Goal: Navigation & Orientation: Find specific page/section

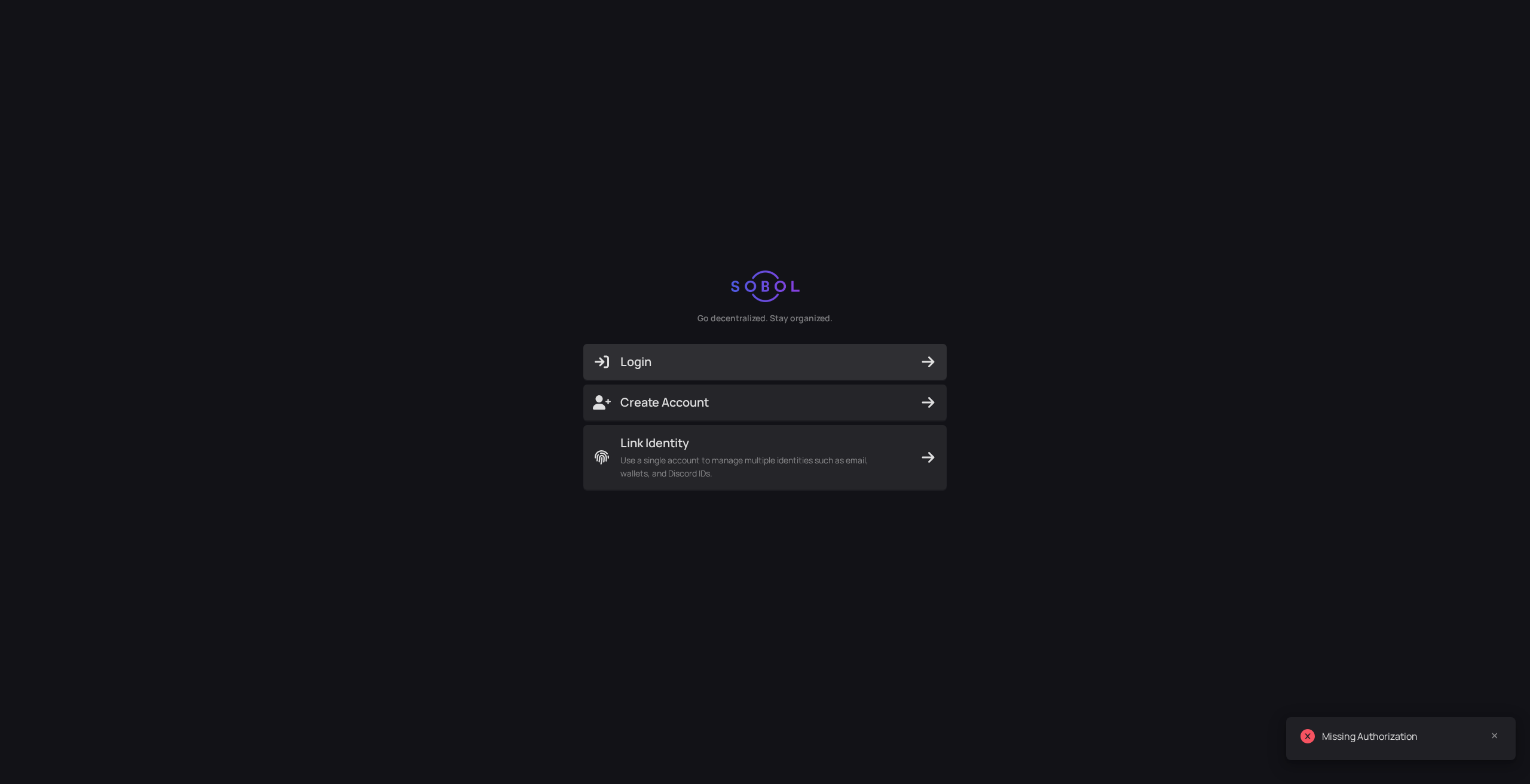
click at [812, 363] on span "Login" at bounding box center [764, 362] width 344 height 17
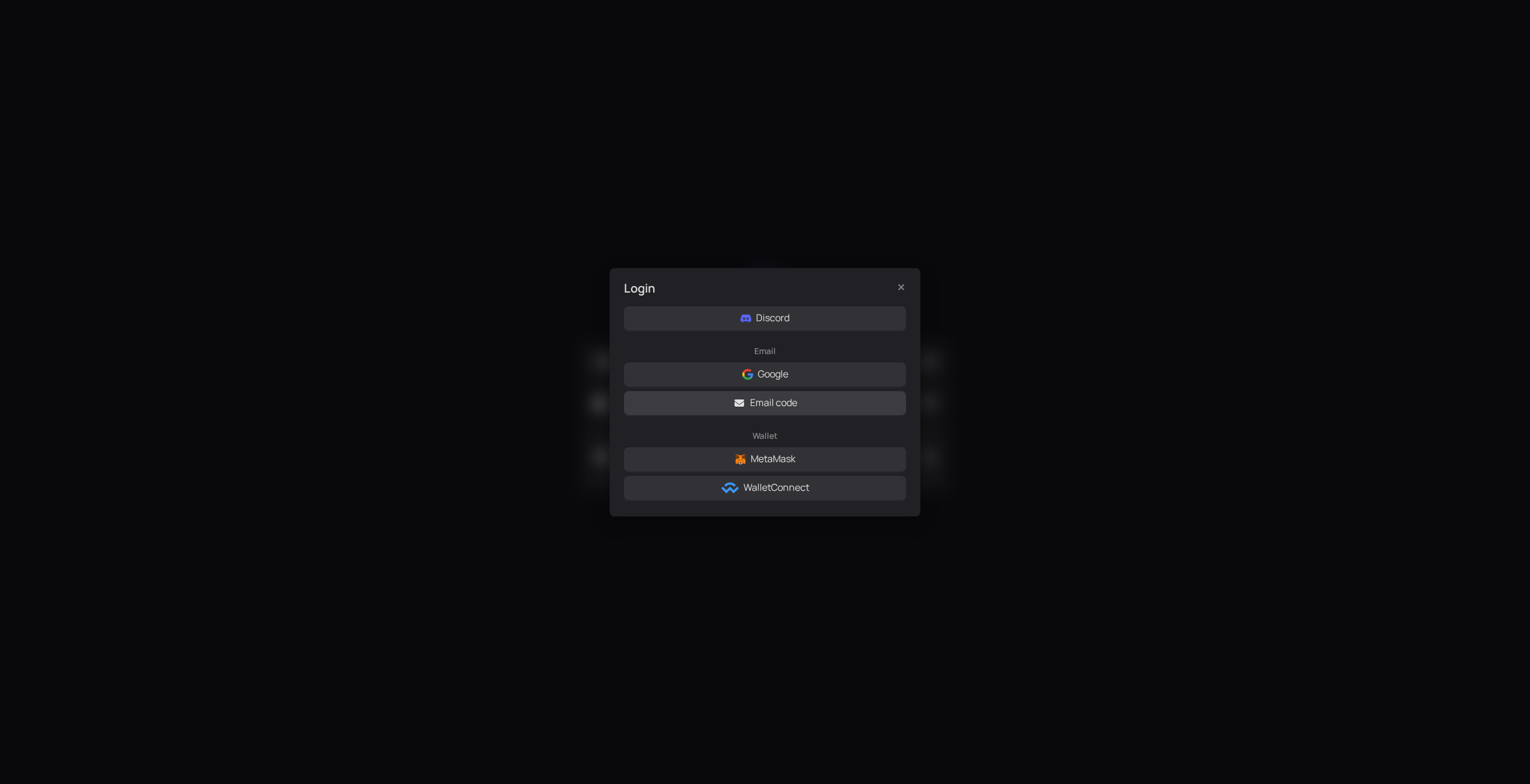
click at [789, 402] on span "Email code" at bounding box center [773, 402] width 48 height 15
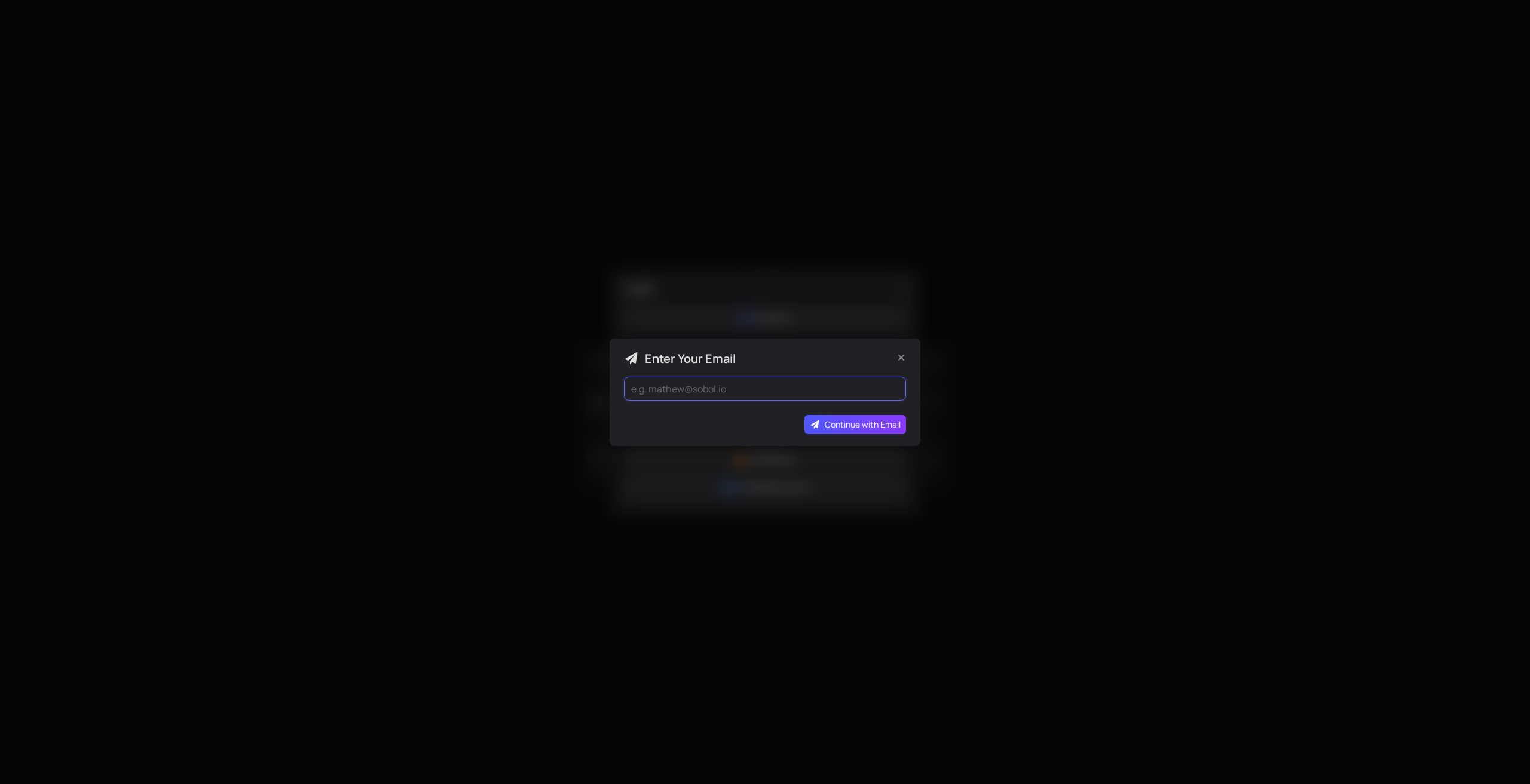
click at [760, 388] on input "email" at bounding box center [765, 389] width 282 height 24
type input "[EMAIL_ADDRESS][DOMAIN_NAME]"
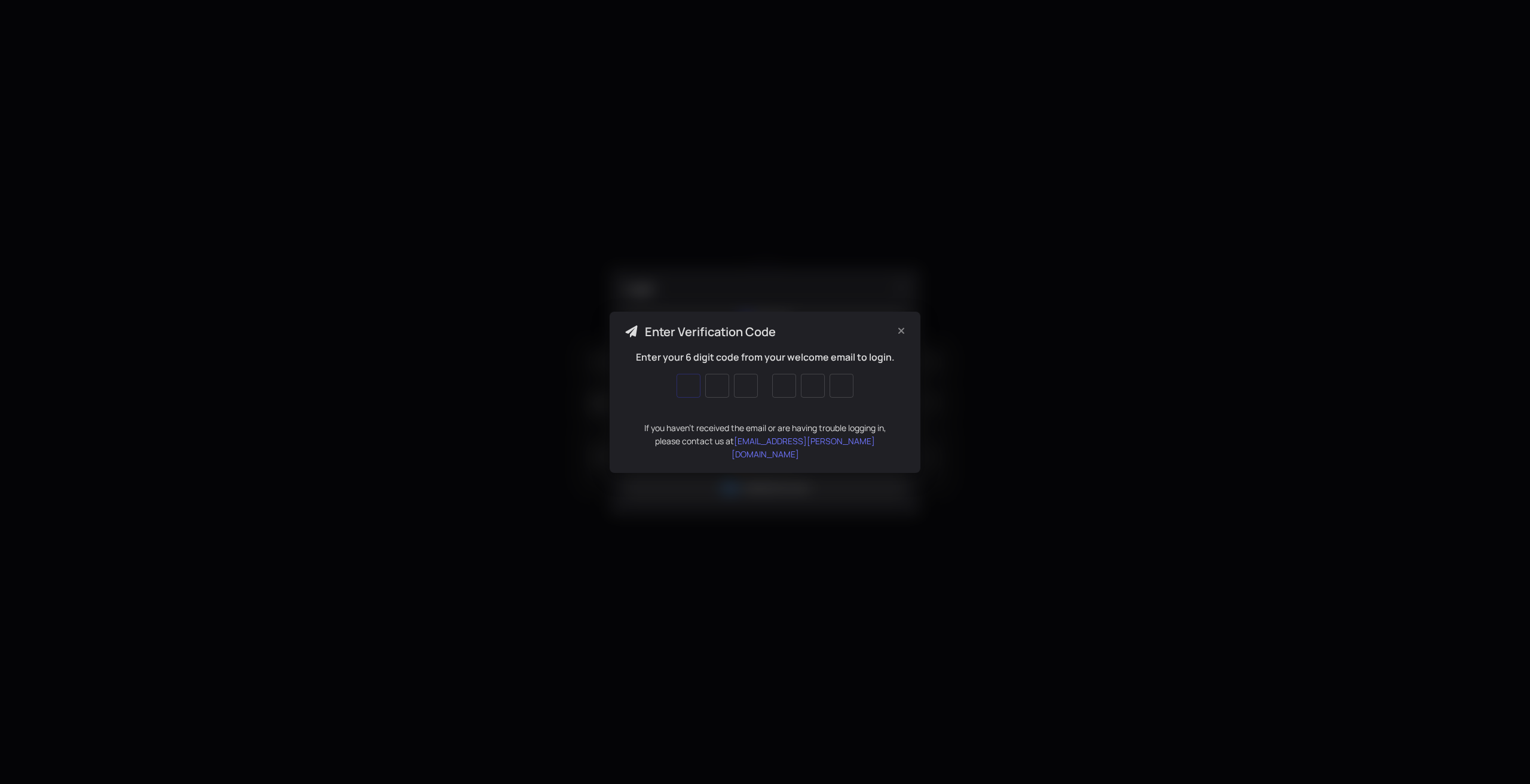
type input "0"
type input "8"
type input "6"
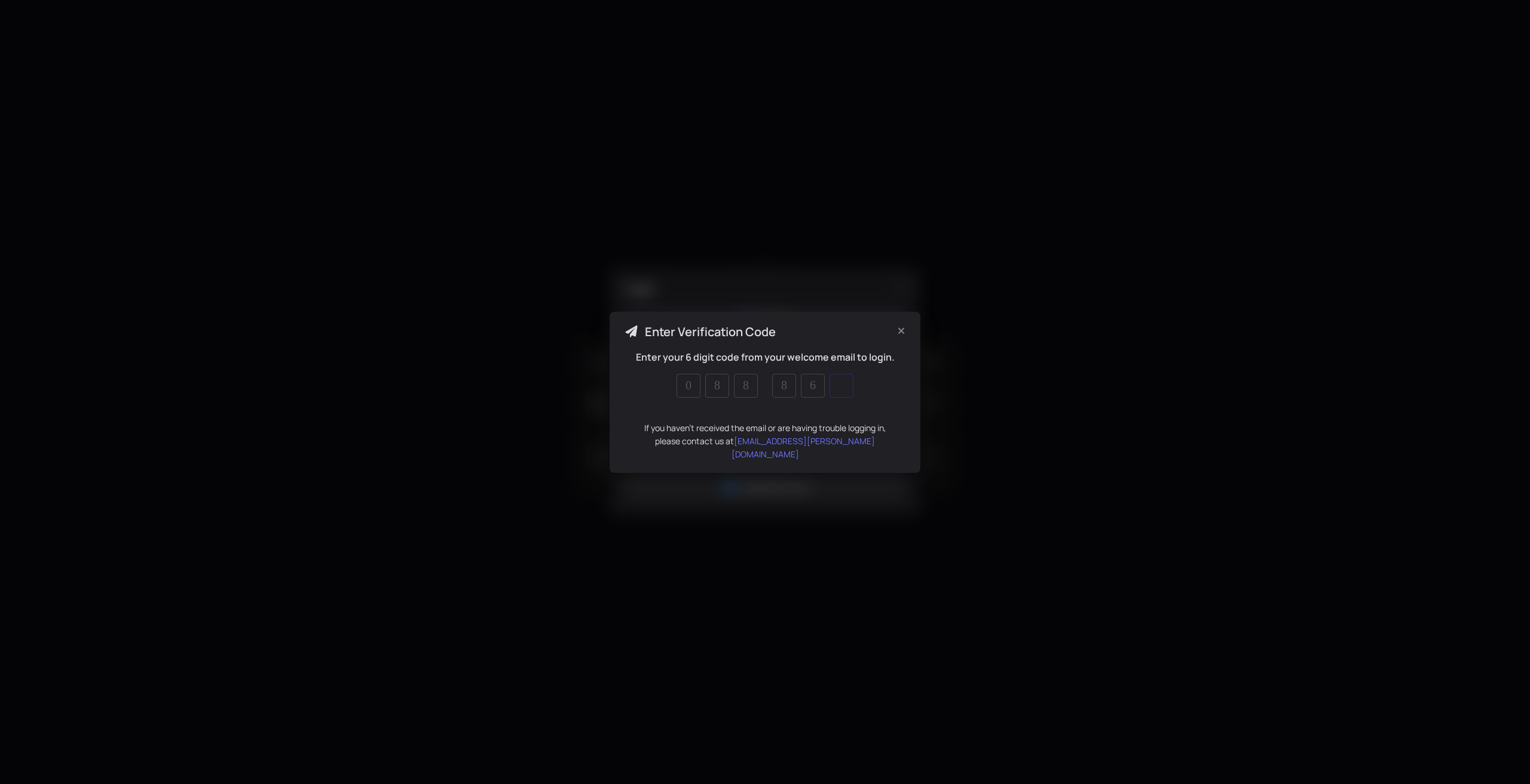
type input "4"
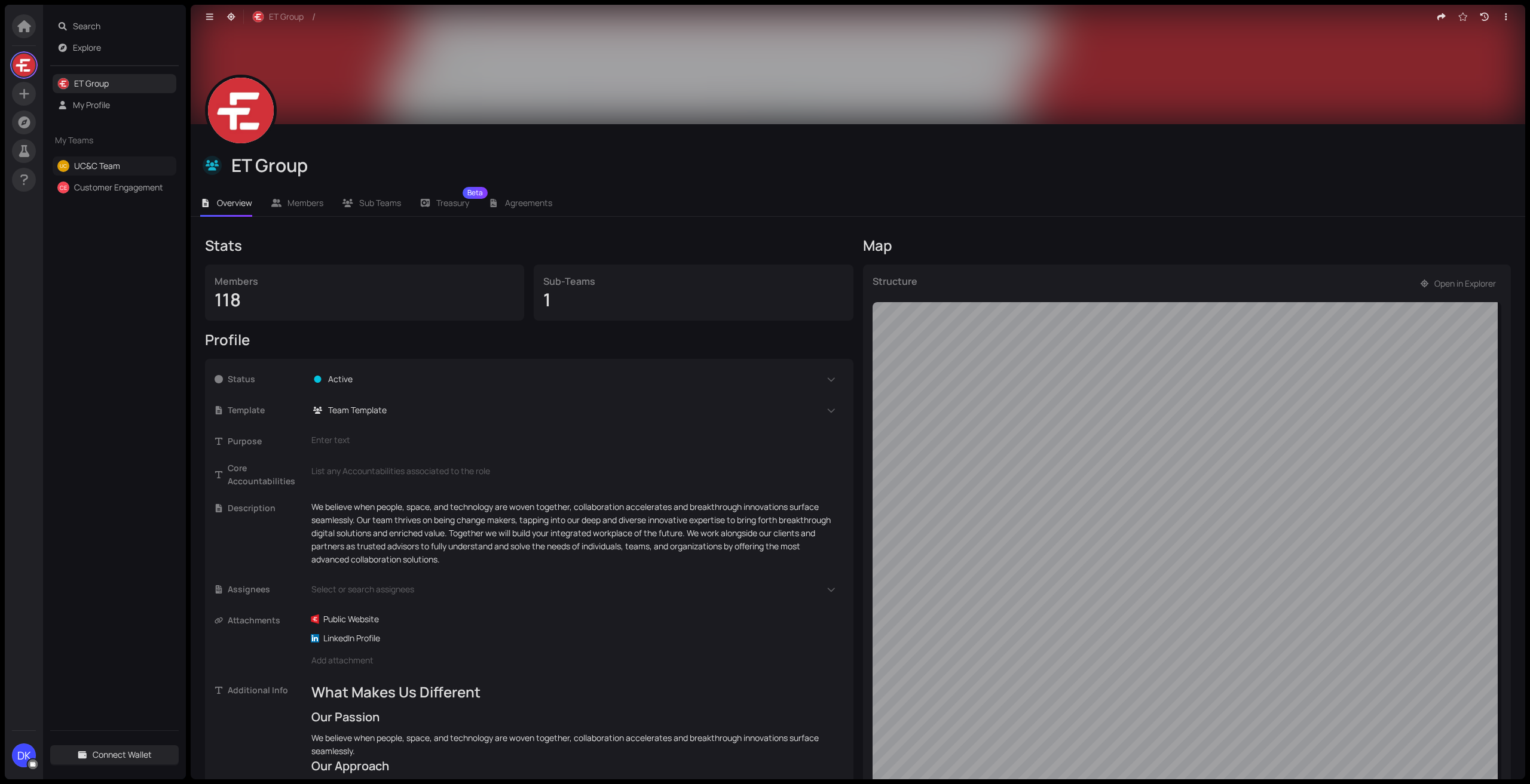
click at [115, 168] on link "UC&C Team" at bounding box center [97, 166] width 46 height 11
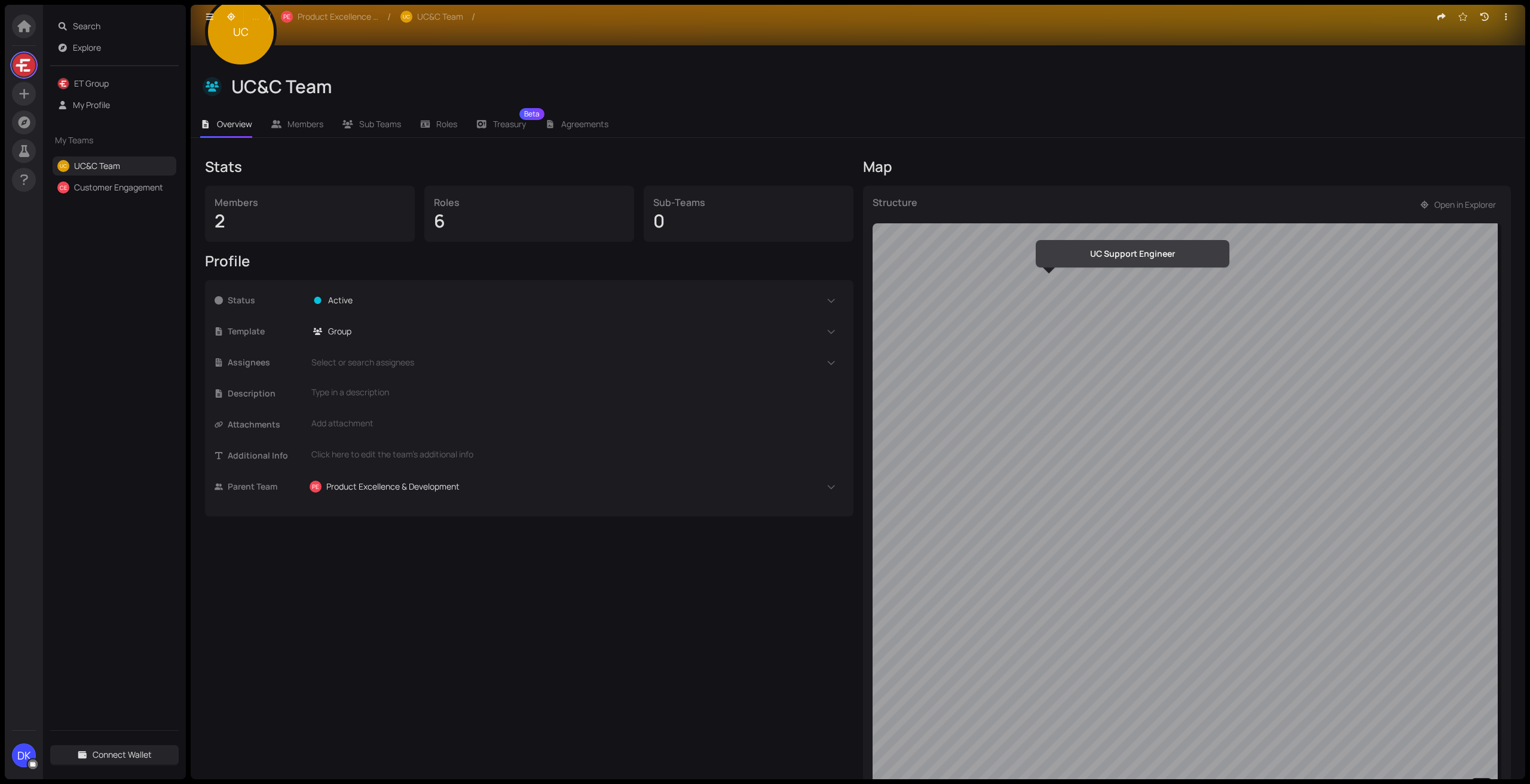
scroll to position [120, 0]
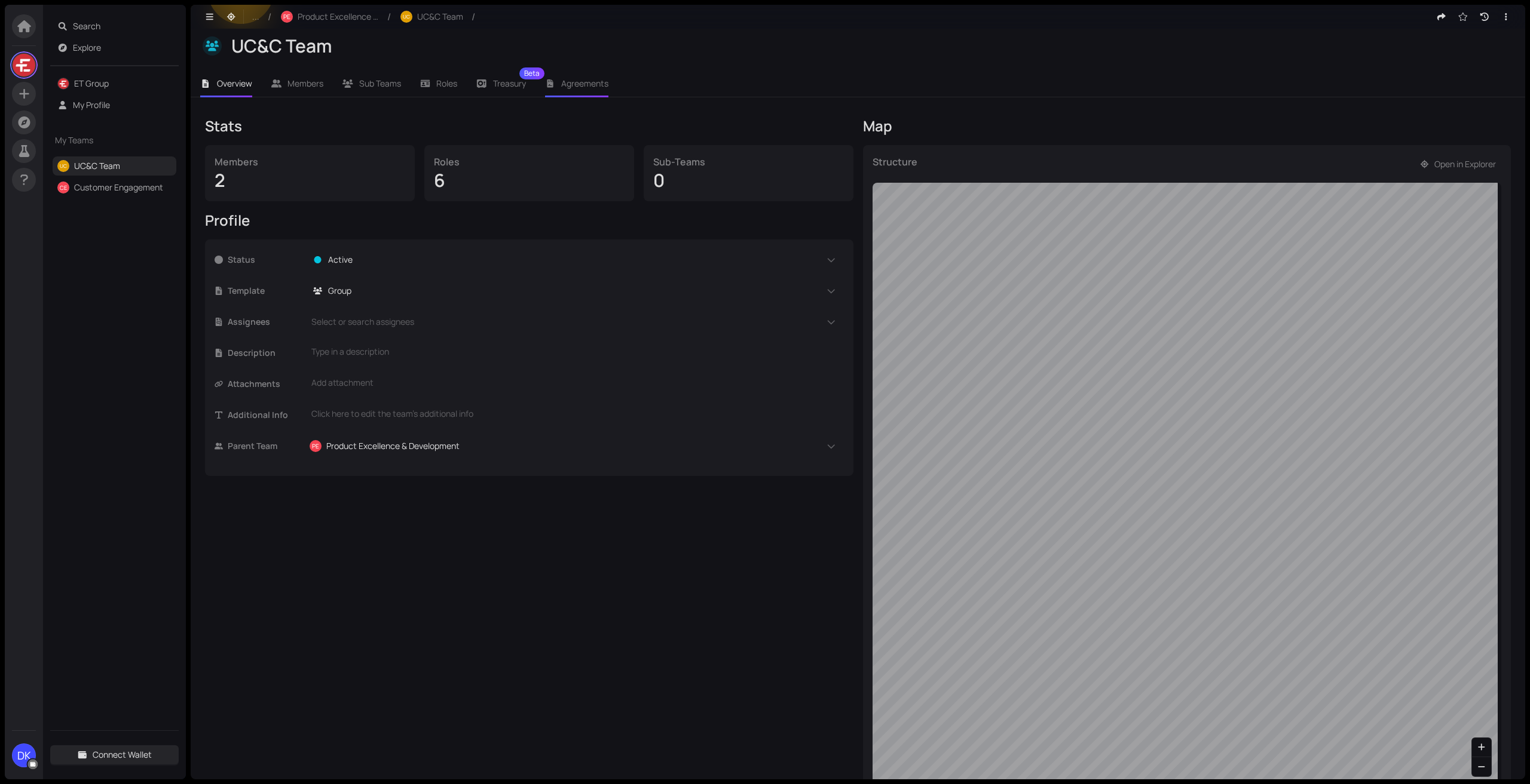
click at [577, 87] on span "Agreements" at bounding box center [585, 83] width 48 height 11
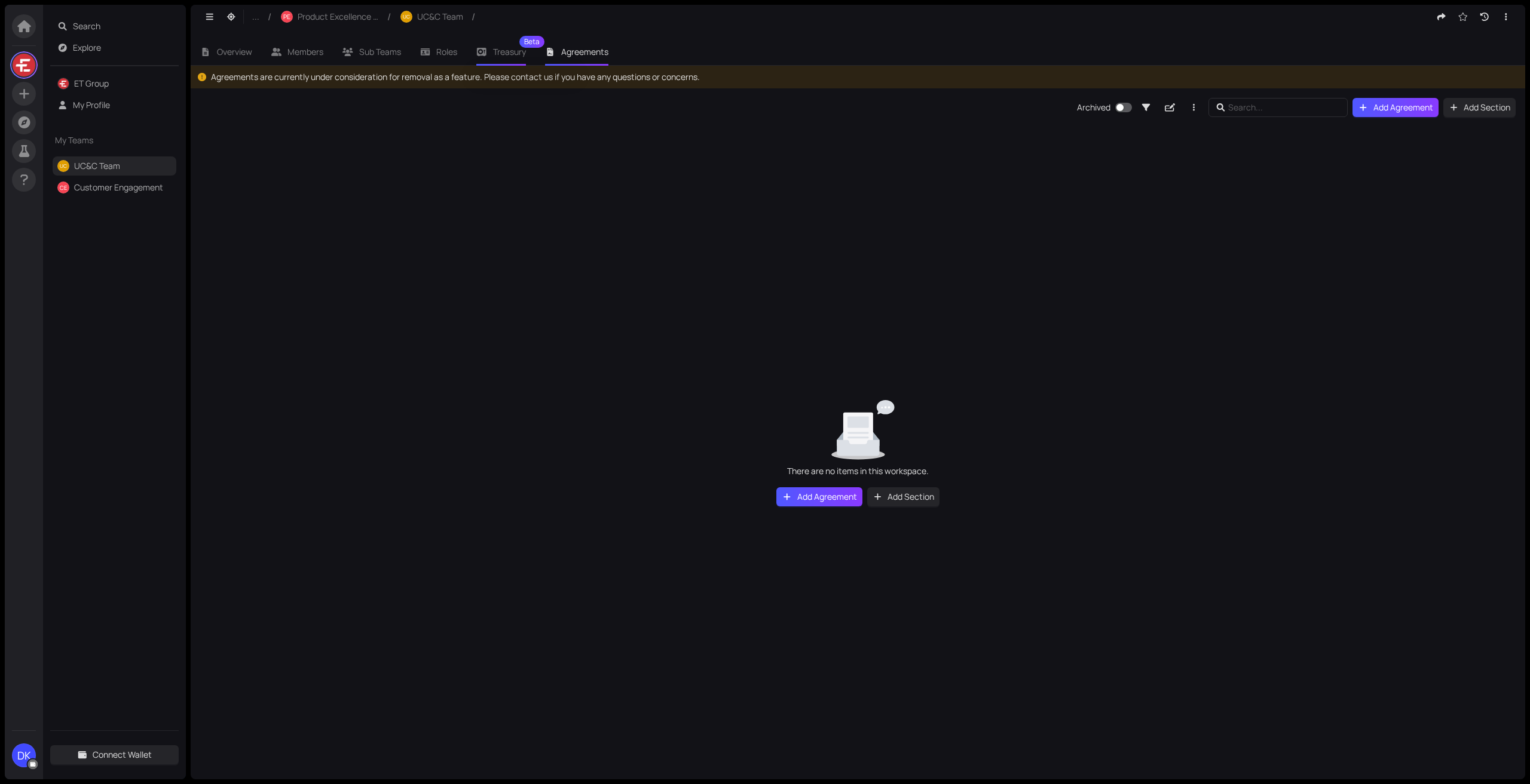
click at [494, 48] on span "Treasury Beta" at bounding box center [509, 51] width 33 height 8
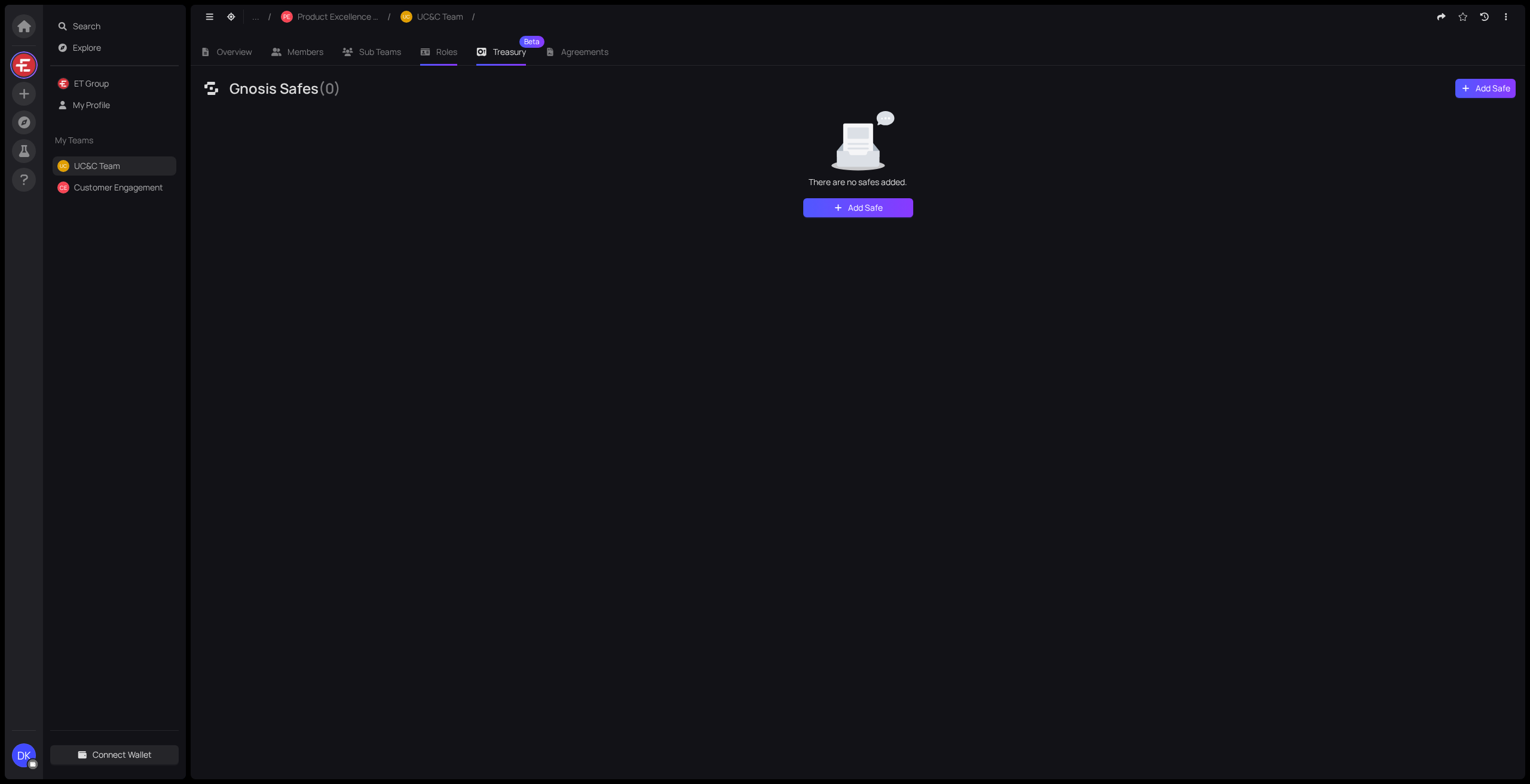
click at [440, 44] on li "Roles" at bounding box center [439, 52] width 57 height 28
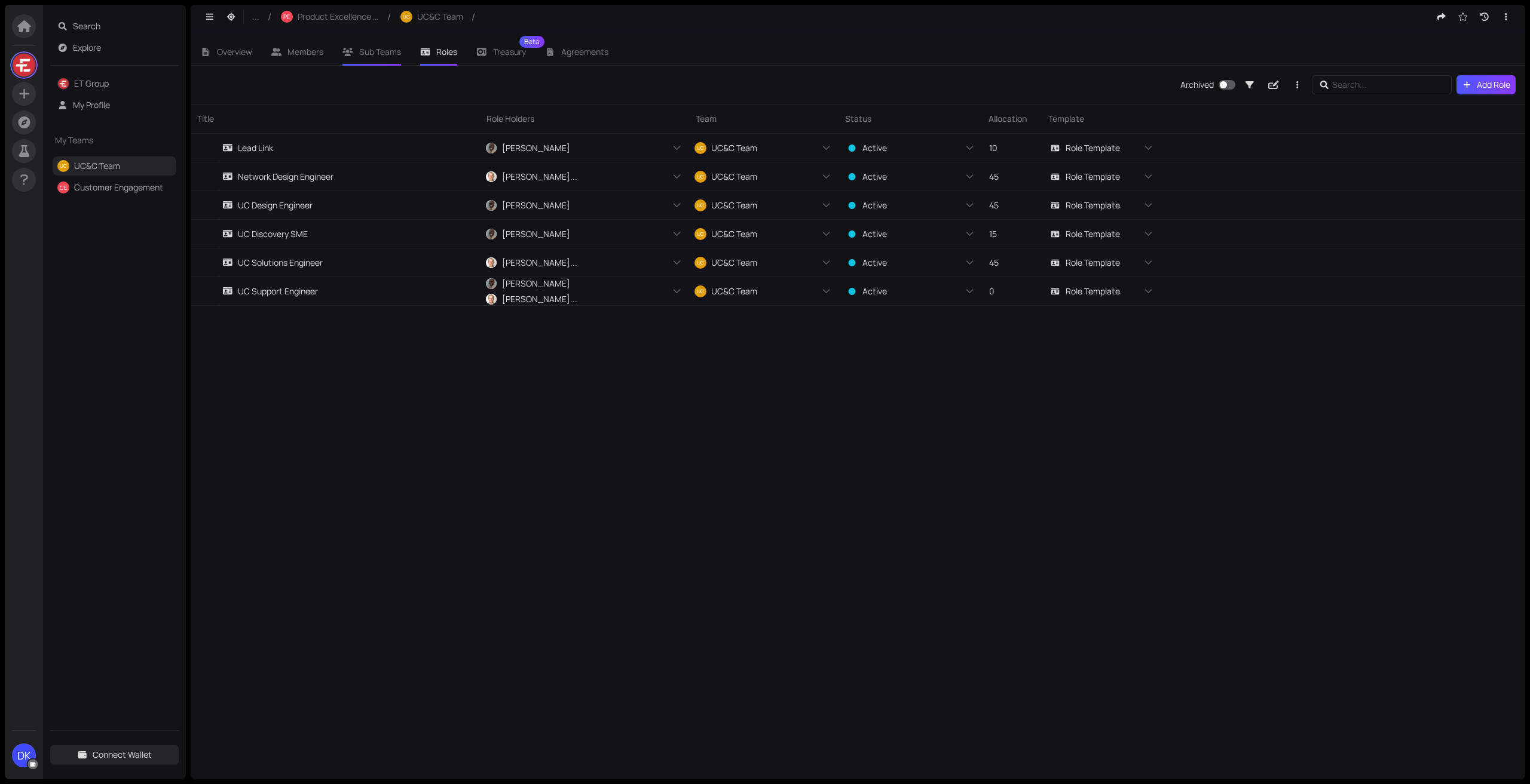
click at [376, 55] on span "Sub Teams" at bounding box center [379, 51] width 42 height 11
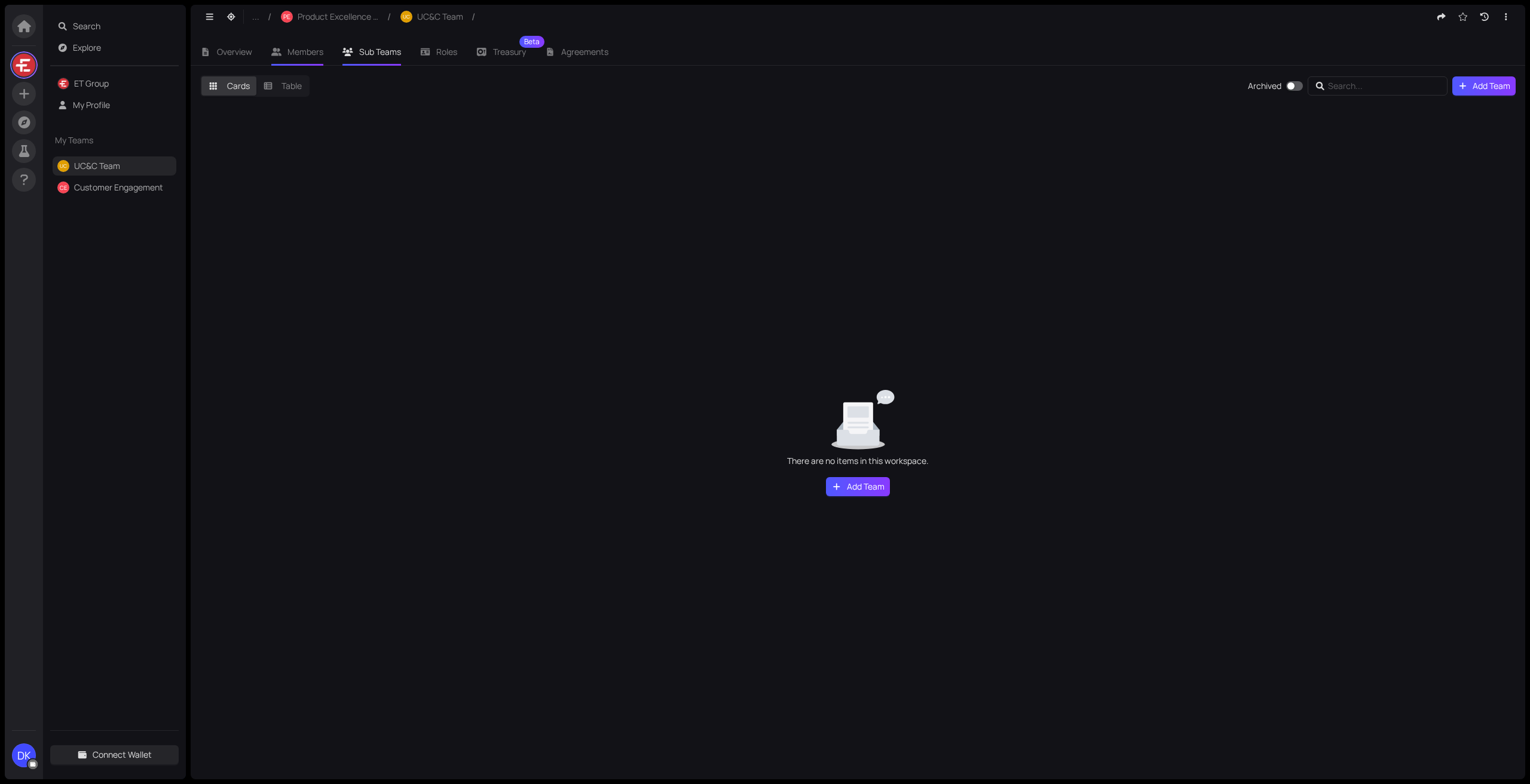
click at [307, 55] on span "Members" at bounding box center [305, 51] width 36 height 11
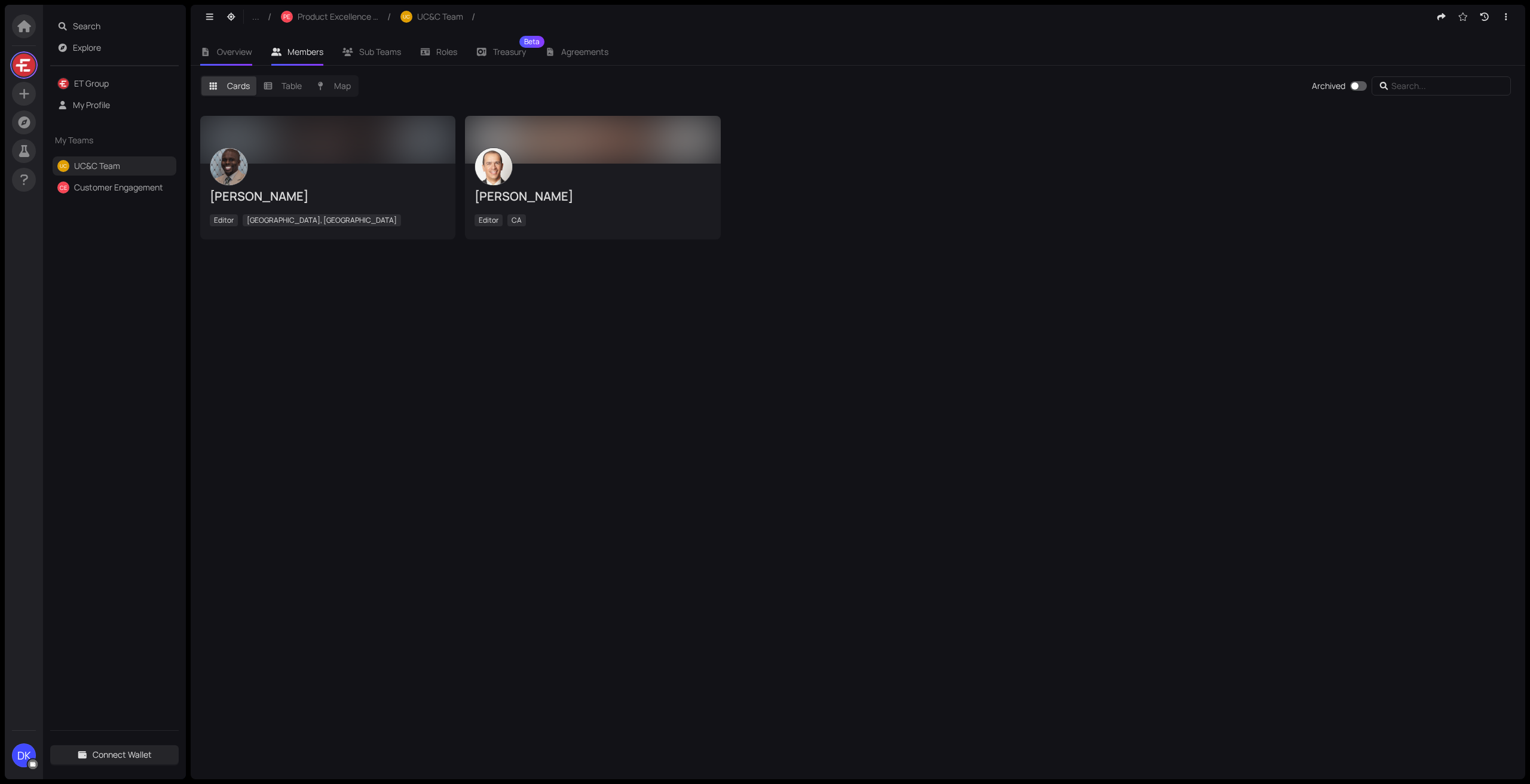
click at [240, 51] on span "Overview" at bounding box center [235, 51] width 35 height 11
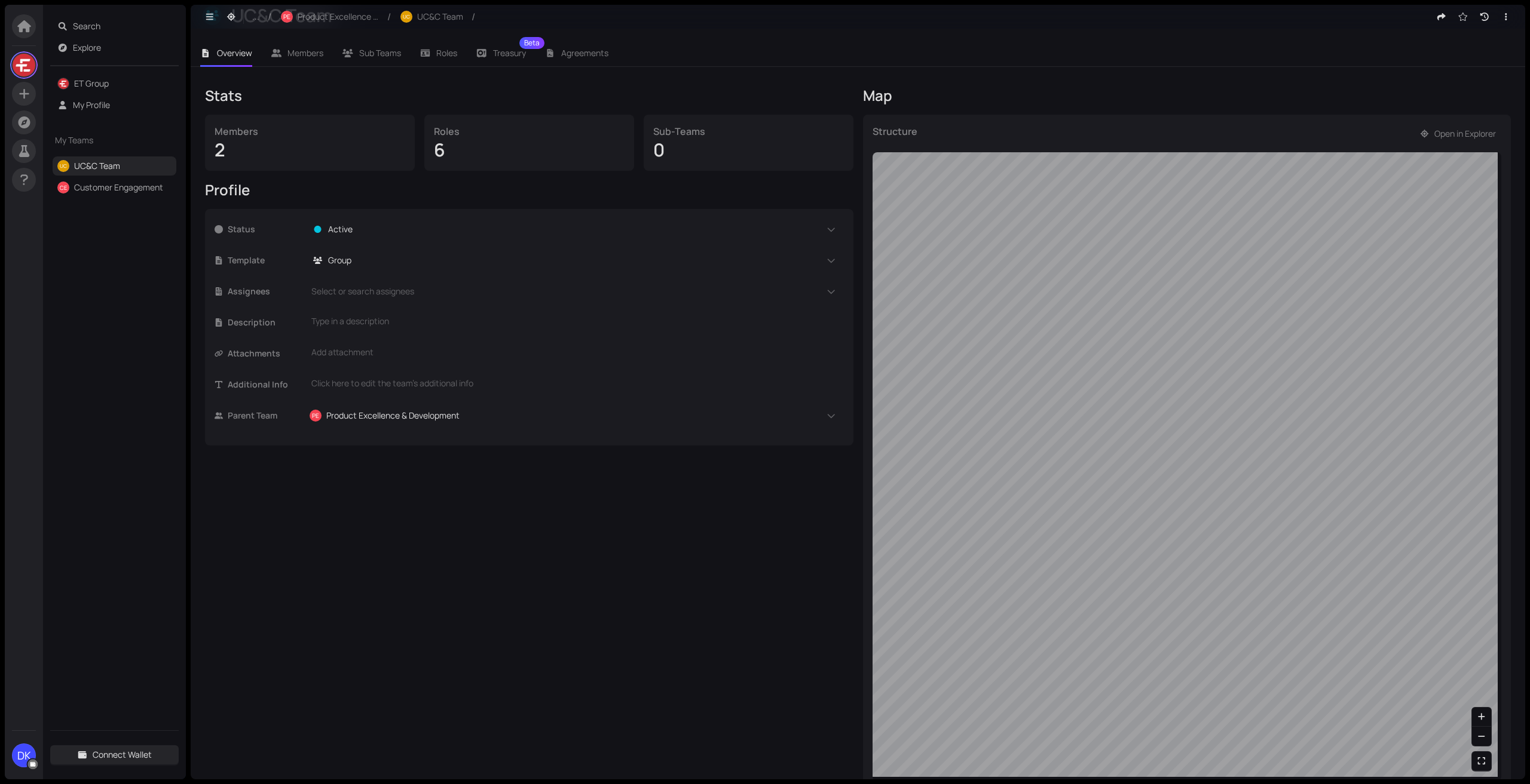
scroll to position [171, 0]
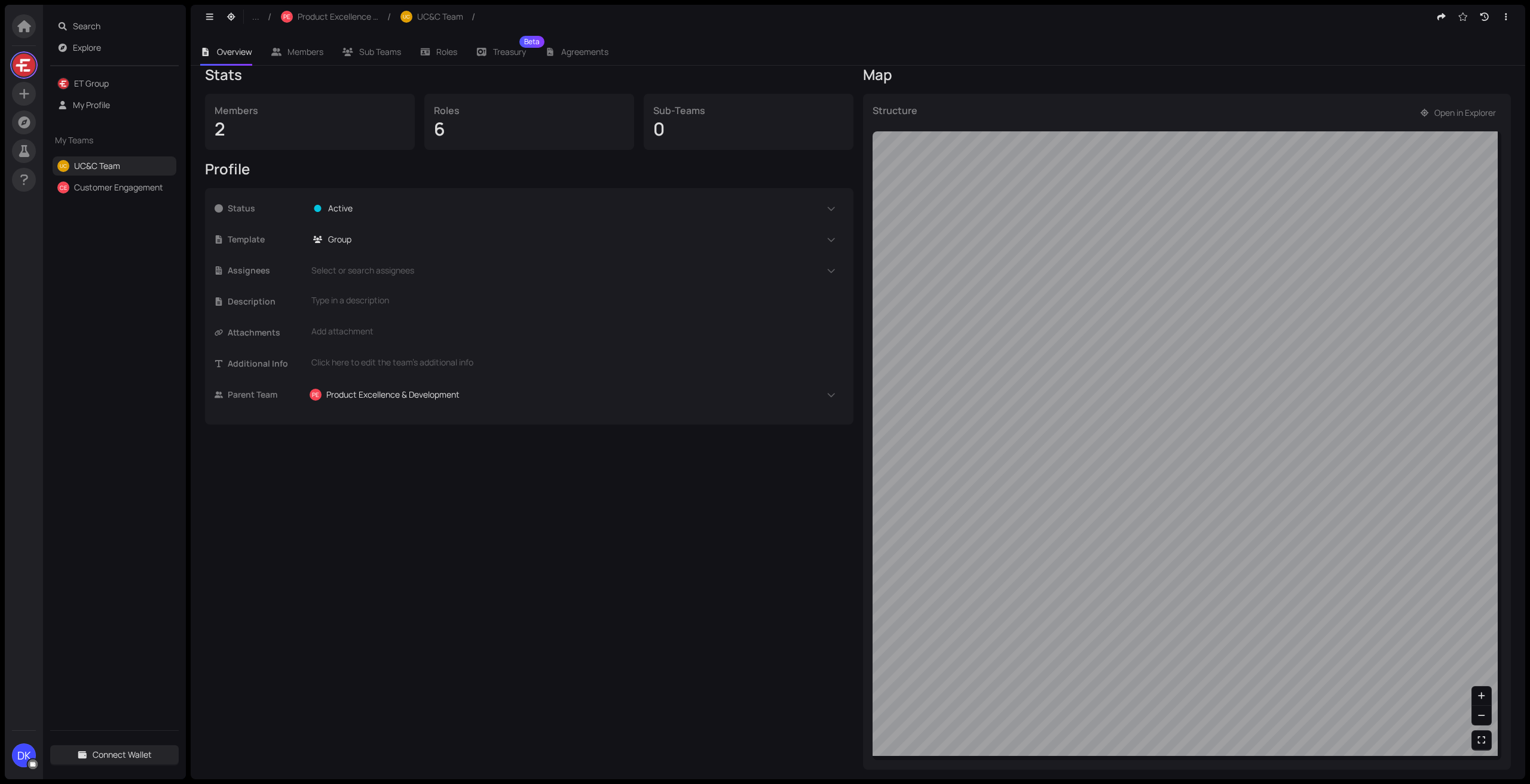
click at [714, 638] on div "Stats Members 2 Roles 6 Sub-Teams 0 Profile Status Active Template Group Assign…" at bounding box center [529, 418] width 648 height 705
